Goal: Transaction & Acquisition: Obtain resource

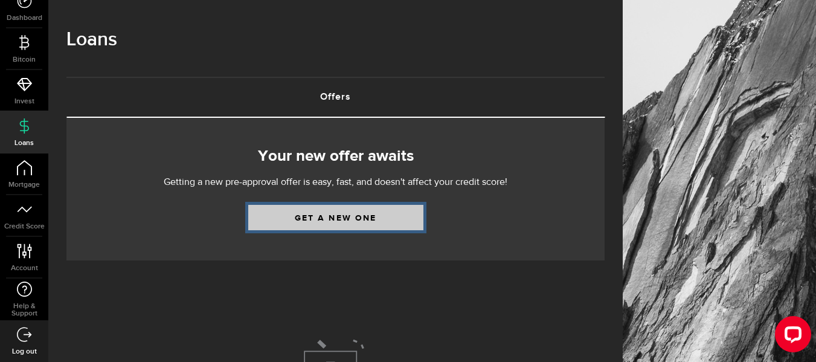
click at [315, 219] on link "Get a new one" at bounding box center [335, 217] width 175 height 25
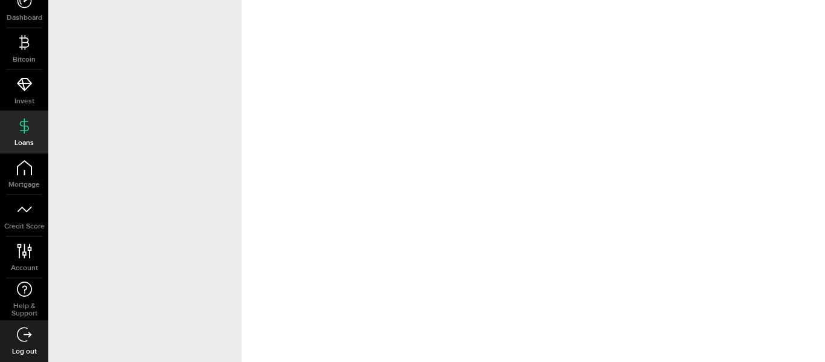
select select "Employed"
select select "8"
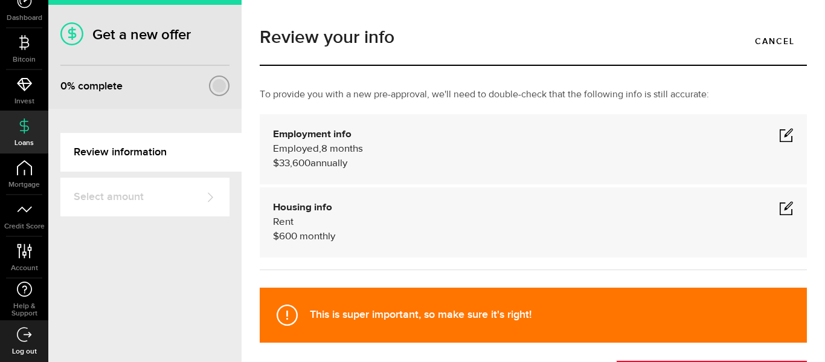
drag, startPoint x: 451, startPoint y: 188, endPoint x: 475, endPoint y: 152, distance: 43.9
click at [475, 152] on div "To provide you with a new pre-approval, we'll need to double-check that the fol…" at bounding box center [533, 185] width 565 height 194
drag, startPoint x: 456, startPoint y: 268, endPoint x: 524, endPoint y: 191, distance: 101.8
click at [524, 191] on div "To provide you with a new pre-approval, we'll need to double-check that the fol…" at bounding box center [533, 185] width 565 height 194
click at [780, 129] on span at bounding box center [786, 134] width 14 height 14
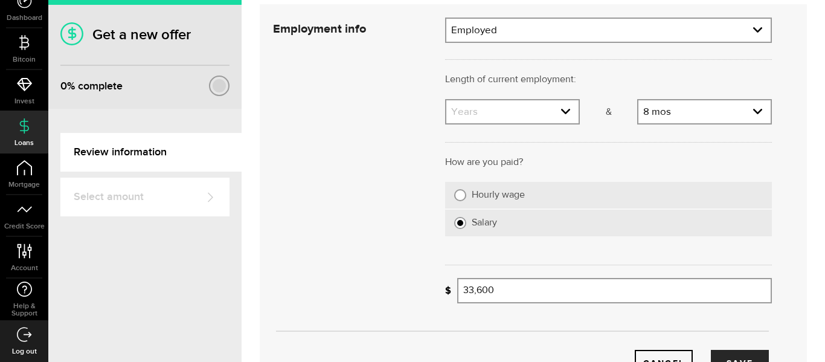
scroll to position [111, 0]
click at [529, 111] on link "expand select" at bounding box center [512, 111] width 132 height 23
click at [532, 110] on link "expand select" at bounding box center [512, 111] width 132 height 23
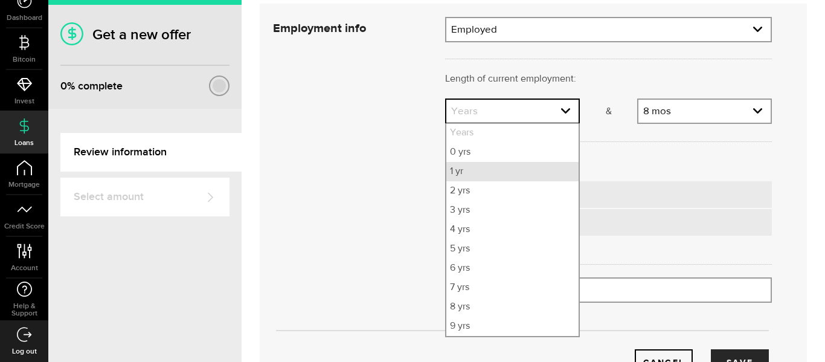
click at [503, 176] on li "1 yr" at bounding box center [512, 171] width 132 height 19
select select "1"
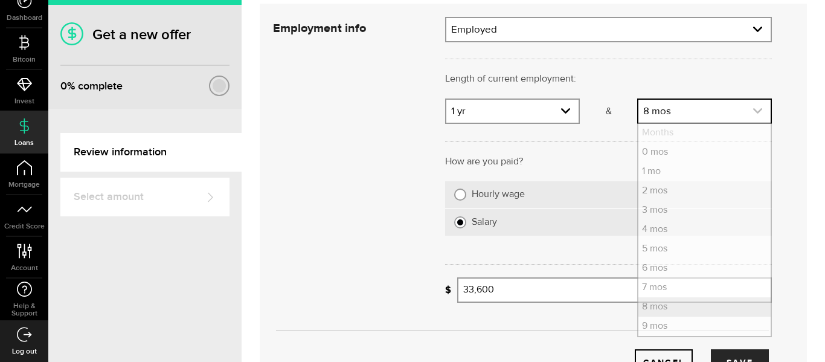
click at [653, 120] on link "expand select" at bounding box center [704, 111] width 132 height 23
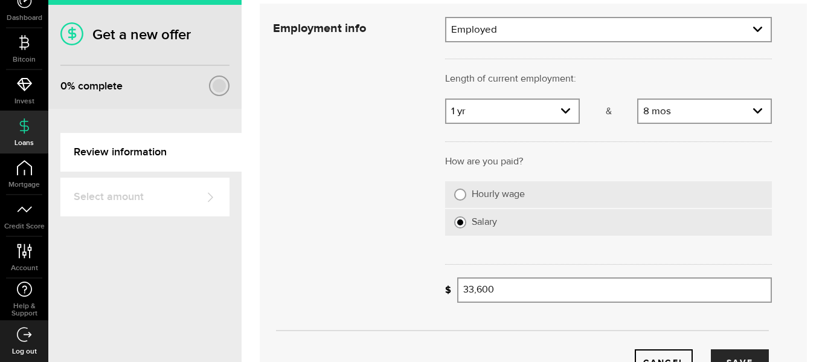
click at [667, 123] on div "8 [DEMOGRAPHIC_DATA] Months 0 mos 1 mo [DEMOGRAPHIC_DATA] 3 mos 4 mos 5 mos 6 m…" at bounding box center [704, 110] width 135 height 25
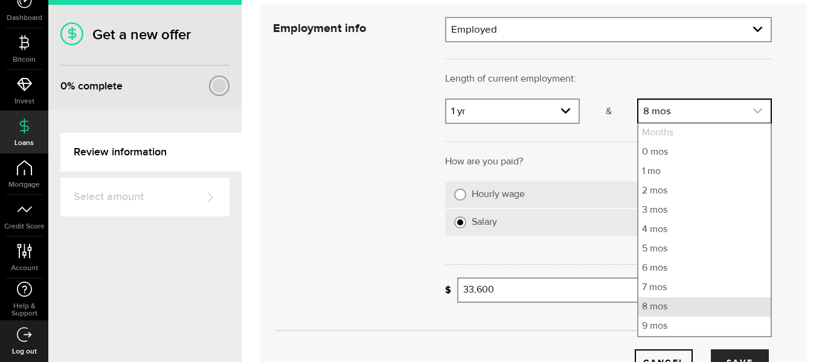
click at [674, 114] on link "expand select" at bounding box center [704, 111] width 132 height 23
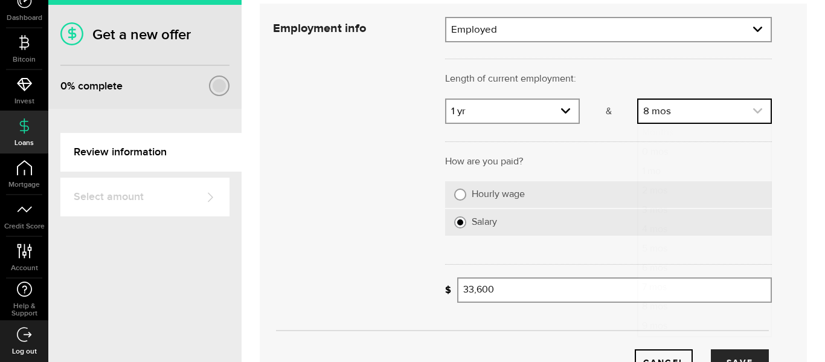
click at [680, 112] on link "expand select" at bounding box center [704, 111] width 132 height 23
click at [715, 113] on link "expand select" at bounding box center [704, 111] width 132 height 23
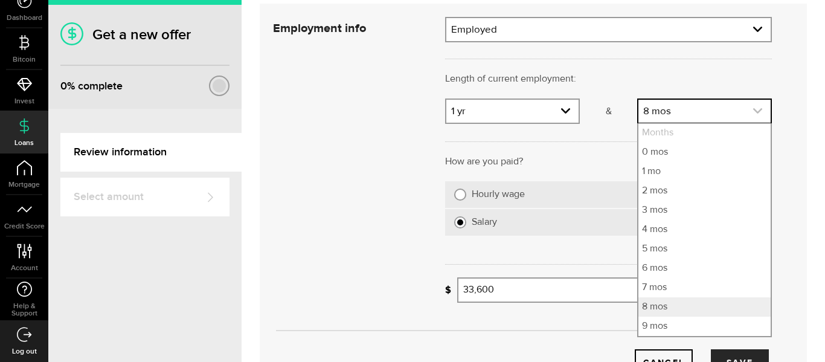
scroll to position [39, 0]
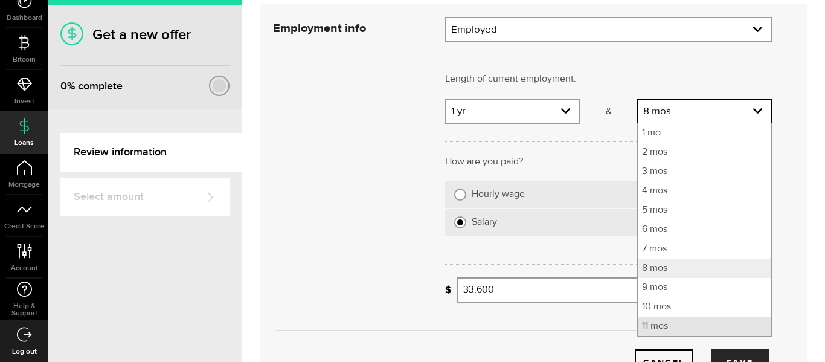
click at [700, 324] on li "11 mos" at bounding box center [704, 325] width 132 height 19
select select "11"
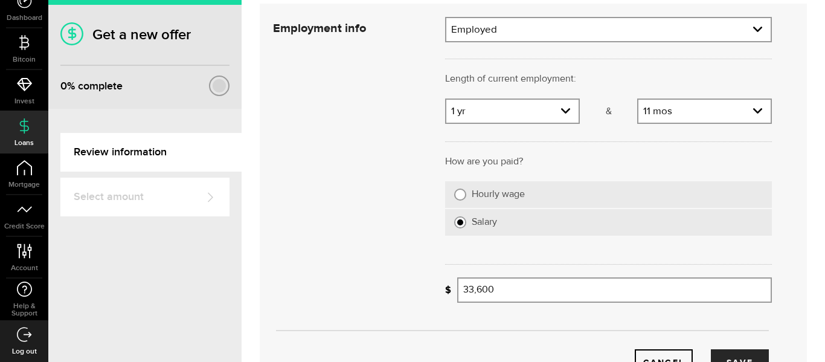
click at [701, 87] on div "Length of current employment: Length of self-employment:" at bounding box center [608, 85] width 345 height 27
click at [700, 112] on link "expand select" at bounding box center [704, 111] width 132 height 23
click at [682, 104] on link "expand select" at bounding box center [704, 111] width 132 height 23
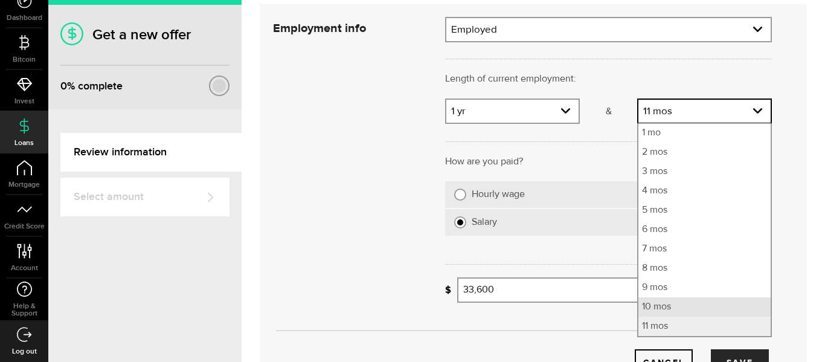
click at [660, 307] on li "10 mos" at bounding box center [704, 306] width 132 height 19
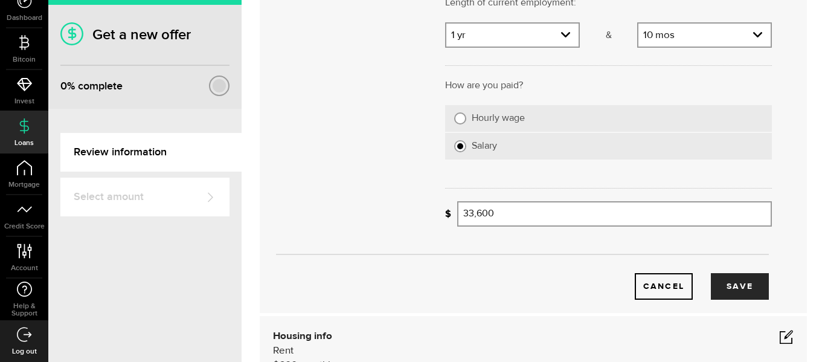
scroll to position [187, 0]
click at [559, 204] on input "33600" at bounding box center [614, 213] width 315 height 25
type input "3"
type input "9"
type input "95,000"
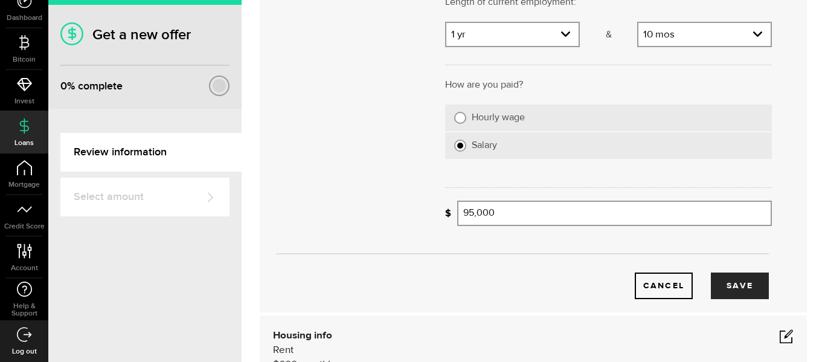
click at [557, 231] on div "What's your gross annual income? 95,000 Gross annual income" at bounding box center [608, 218] width 345 height 34
click at [711, 283] on button "Save" at bounding box center [740, 285] width 58 height 27
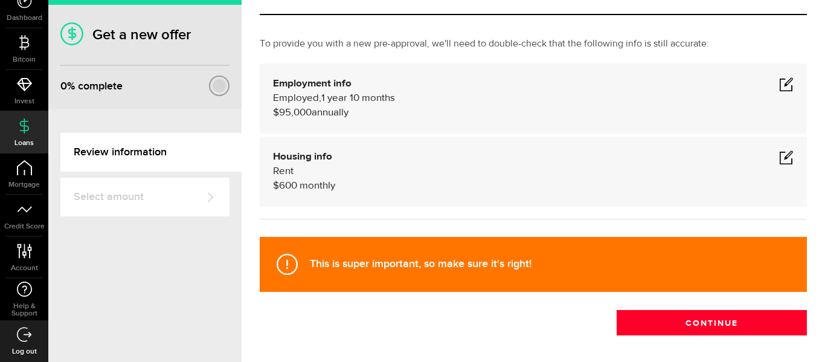
scroll to position [50, 0]
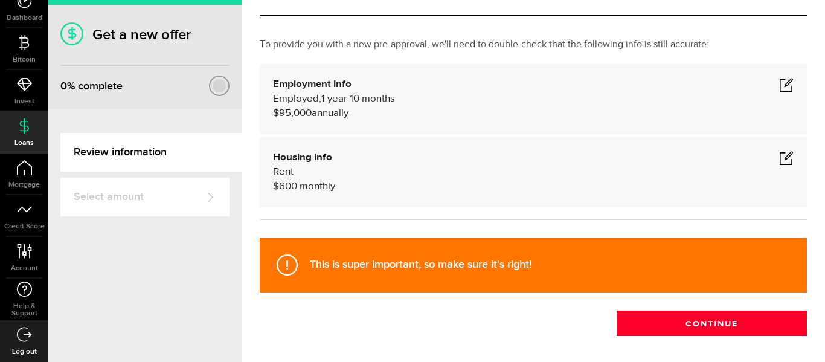
click at [638, 192] on div "Housing info Rent $ 600 monthly" at bounding box center [533, 171] width 521 height 43
click at [779, 152] on span at bounding box center [786, 157] width 14 height 14
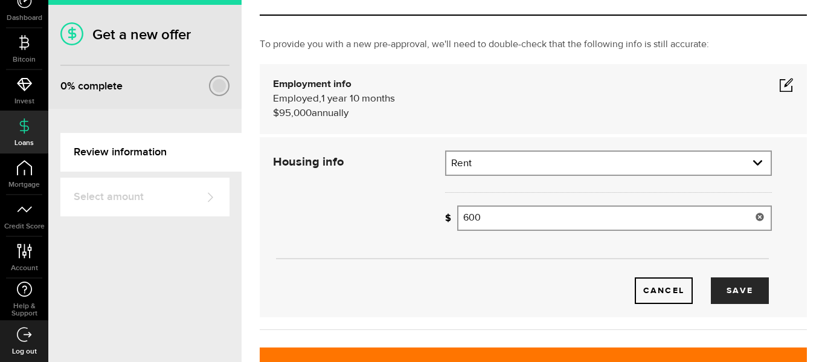
click at [607, 228] on input "600" at bounding box center [614, 217] width 315 height 25
type input "6"
type input "850"
click at [711, 285] on button "Save" at bounding box center [740, 290] width 58 height 27
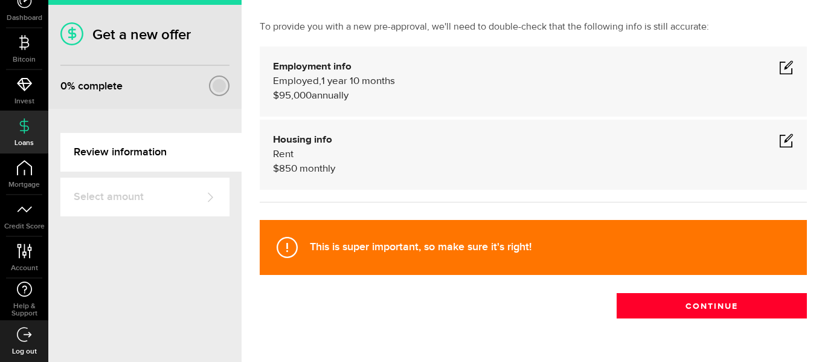
scroll to position [68, 0]
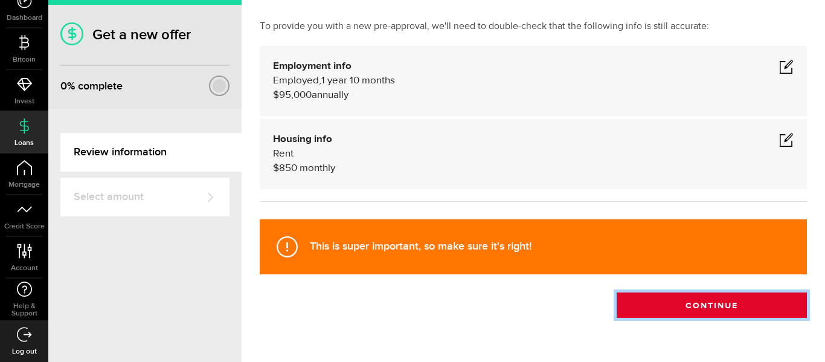
click at [736, 314] on button "Continue" at bounding box center [712, 304] width 190 height 25
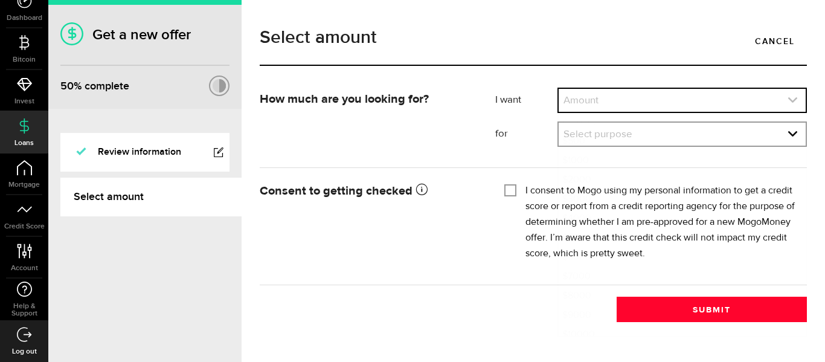
click at [598, 111] on link "expand select" at bounding box center [682, 100] width 247 height 23
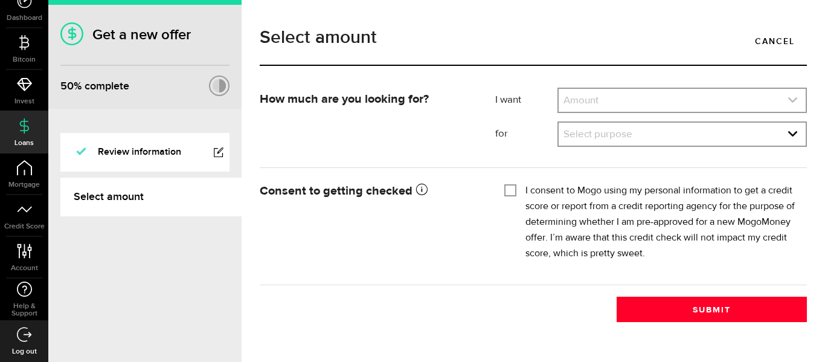
click at [607, 104] on link "expand select" at bounding box center [682, 100] width 247 height 23
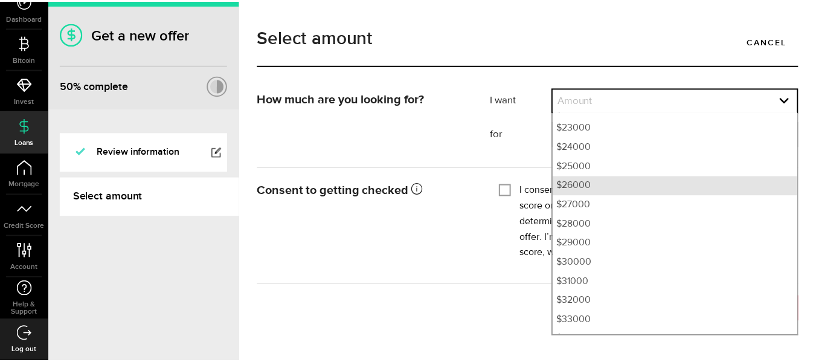
scroll to position [492, 0]
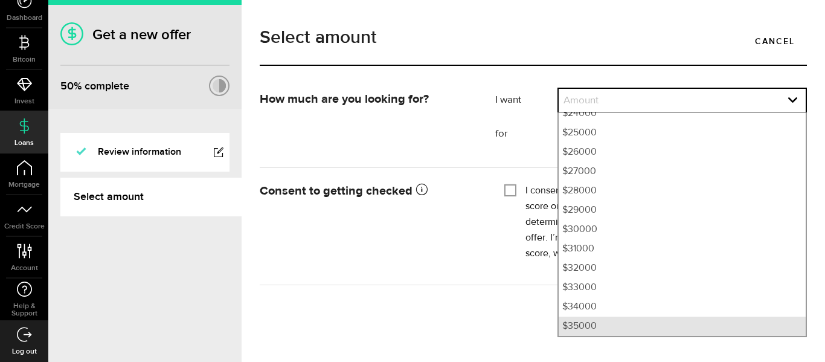
click at [615, 331] on li "$35000" at bounding box center [682, 325] width 247 height 19
select select "35000"
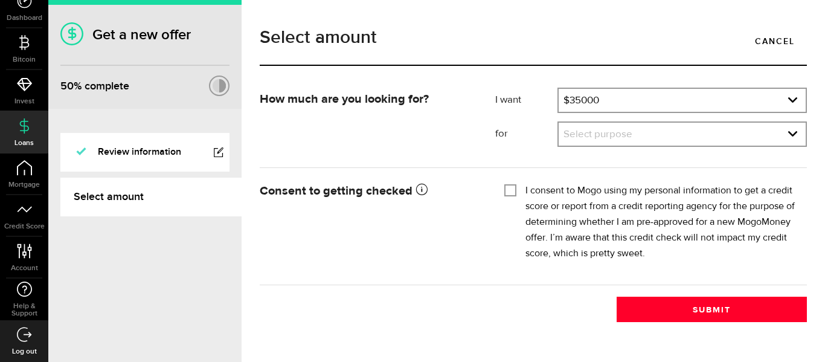
click at [580, 146] on div "Select purpose Select purpose Credit Card Refinancing/Pay Off Credit Cards Debt…" at bounding box center [681, 133] width 249 height 25
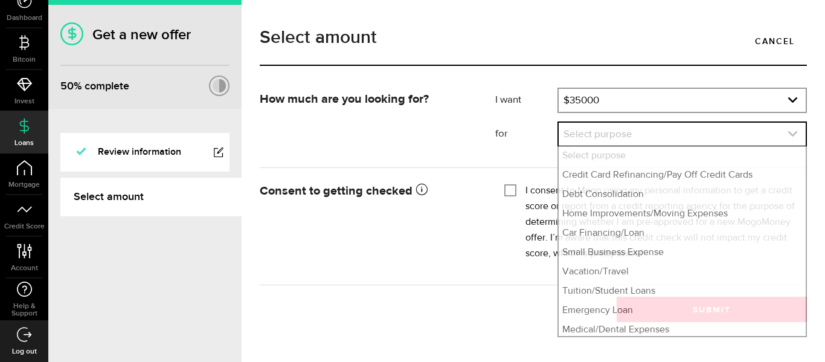
click at [580, 135] on link "expand select" at bounding box center [682, 134] width 247 height 23
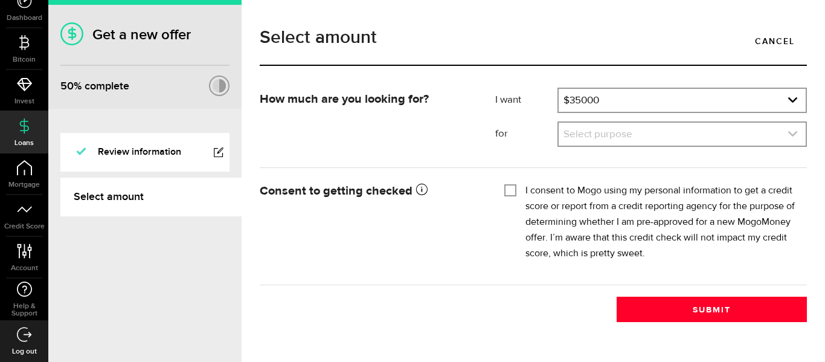
click at [606, 139] on link "expand select" at bounding box center [682, 134] width 247 height 23
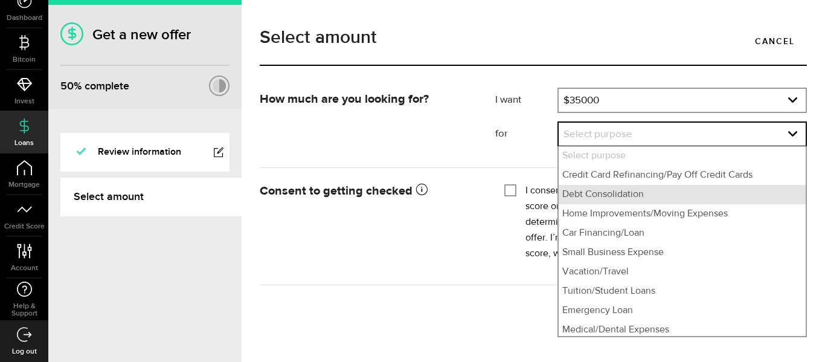
click at [627, 201] on li "Debt Consolidation" at bounding box center [682, 194] width 247 height 19
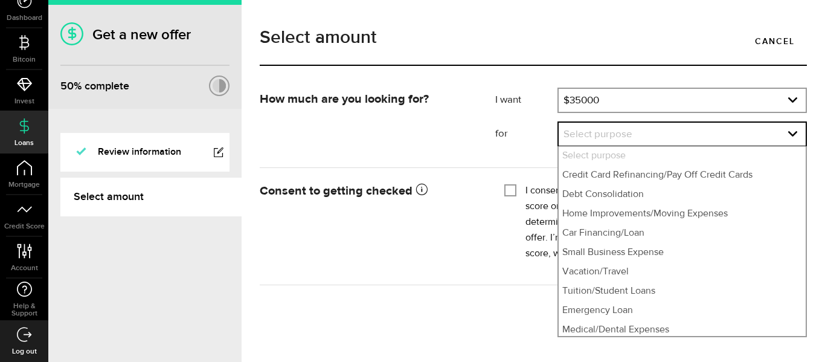
select select "Debt Consolidation"
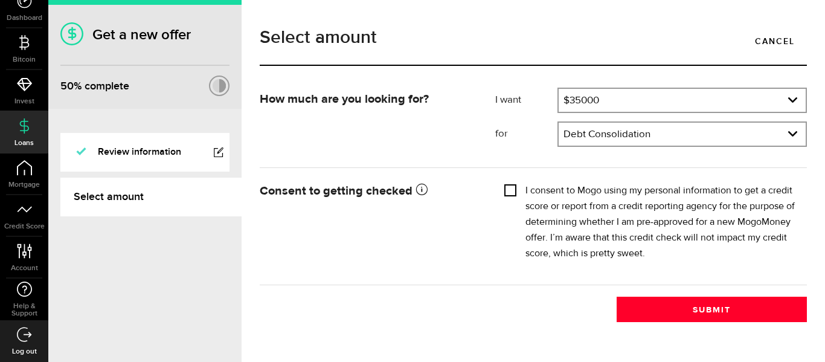
click at [515, 191] on input "I consent to Mogo using my personal information to get a credit score or report…" at bounding box center [510, 189] width 12 height 12
checkbox input "true"
click at [768, 36] on link "Cancel" at bounding box center [775, 40] width 64 height 25
